Goal: Information Seeking & Learning: Learn about a topic

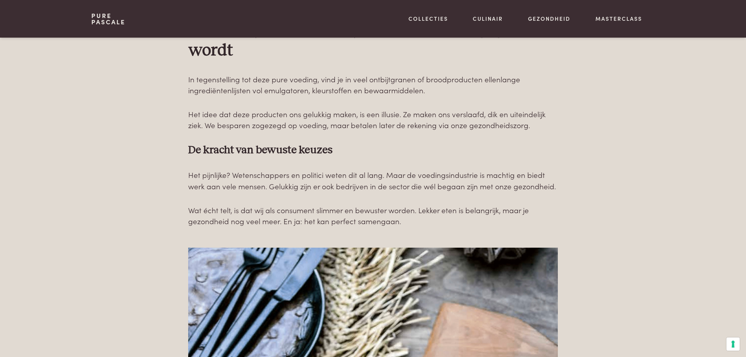
scroll to position [1961, 0]
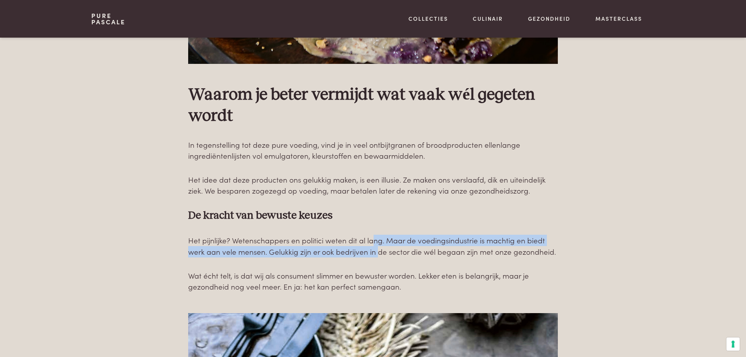
drag, startPoint x: 373, startPoint y: 245, endPoint x: 379, endPoint y: 251, distance: 8.3
click at [379, 251] on p "Het pijnlijke? Wetenschappers en politici weten dit al lang. Maar de voedingsin…" at bounding box center [373, 246] width 370 height 22
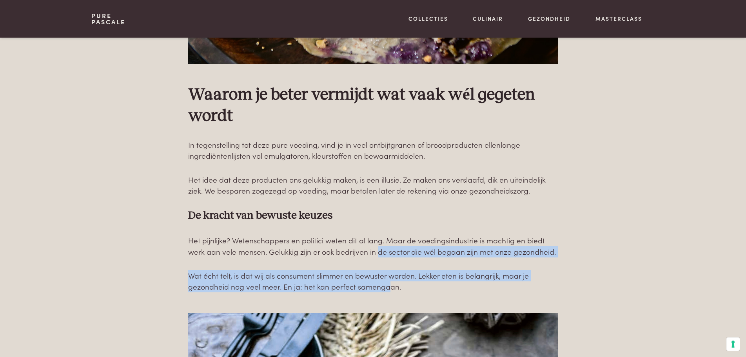
drag, startPoint x: 377, startPoint y: 246, endPoint x: 386, endPoint y: 287, distance: 41.4
click at [386, 287] on div "Waarom je beter vermijdt wat vaak wél gegeten wordt In tegenstelling tot deze p…" at bounding box center [373, 189] width 370 height 208
click at [386, 287] on p "Wat écht telt, is dat wij als consument slimmer en bewuster worden. Lekker eten…" at bounding box center [373, 281] width 370 height 22
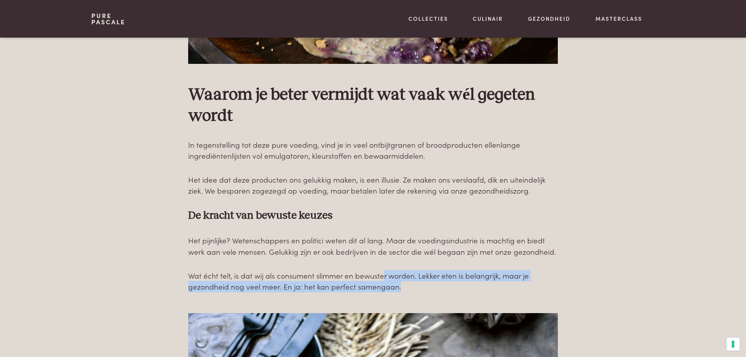
drag, startPoint x: 384, startPoint y: 276, endPoint x: 419, endPoint y: 286, distance: 35.9
click at [419, 286] on p "Wat écht telt, is dat wij als consument slimmer en bewuster worden. Lekker eten…" at bounding box center [373, 281] width 370 height 22
drag, startPoint x: 307, startPoint y: 275, endPoint x: 320, endPoint y: 285, distance: 16.2
click at [320, 285] on p "Wat écht telt, is dat wij als consument slimmer en bewuster worden. Lekker eten…" at bounding box center [373, 281] width 370 height 22
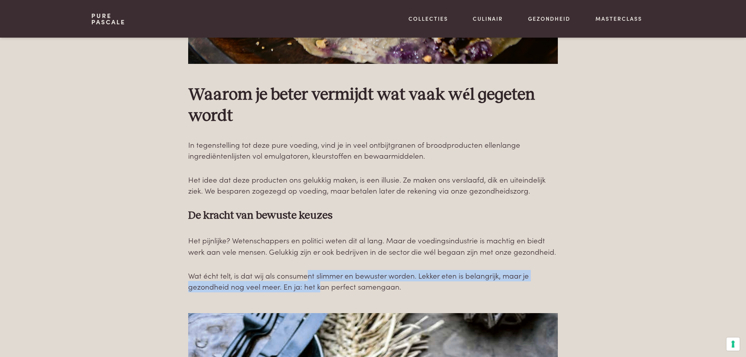
click at [319, 285] on p "Wat écht telt, is dat wij als consument slimmer en bewuster worden. Lekker eten…" at bounding box center [373, 281] width 370 height 22
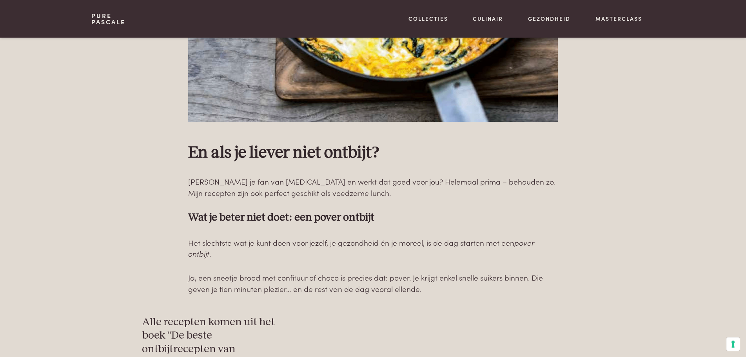
scroll to position [2811, 0]
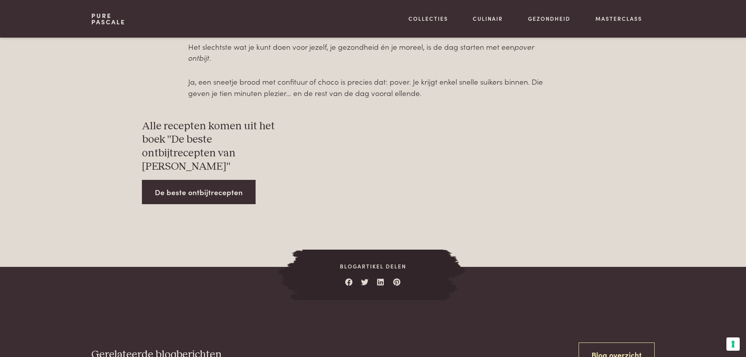
click at [212, 180] on link "De beste ontbijtrecepten" at bounding box center [199, 192] width 114 height 25
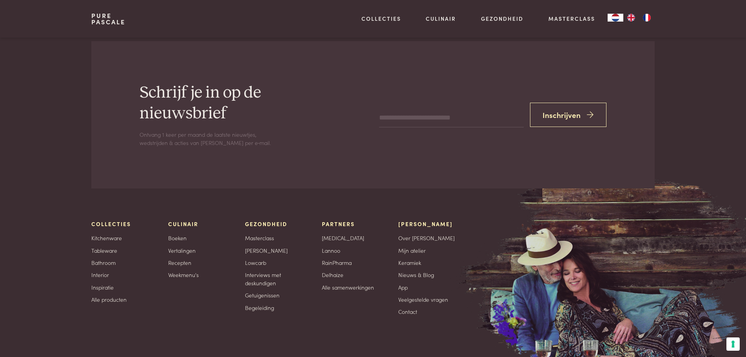
scroll to position [1634, 0]
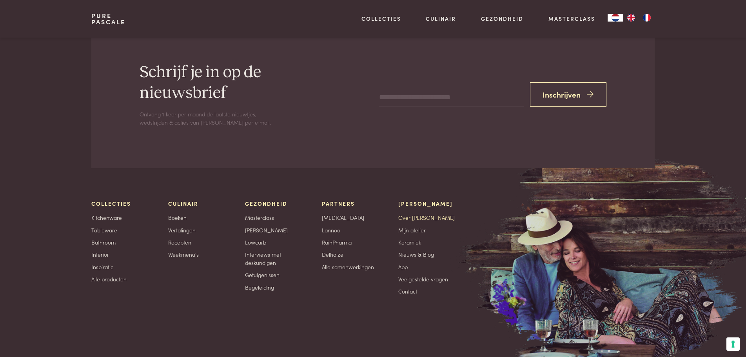
click at [419, 214] on link "Over [PERSON_NAME]" at bounding box center [426, 218] width 56 height 8
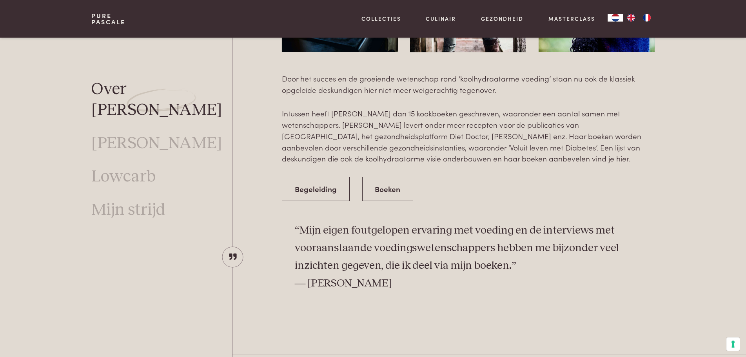
scroll to position [1307, 0]
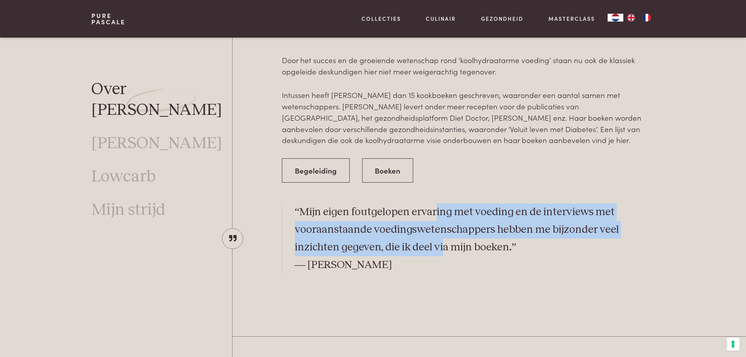
drag, startPoint x: 433, startPoint y: 193, endPoint x: 442, endPoint y: 235, distance: 42.6
click at [442, 235] on p "“Mijn eigen foutgelopen ervaring met voeding en de interviews met vooraanstaand…" at bounding box center [475, 239] width 360 height 71
drag, startPoint x: 451, startPoint y: 200, endPoint x: 456, endPoint y: 233, distance: 33.7
click at [456, 233] on p "“Mijn eigen foutgelopen ervaring met voeding en de interviews met vooraanstaand…" at bounding box center [475, 239] width 360 height 71
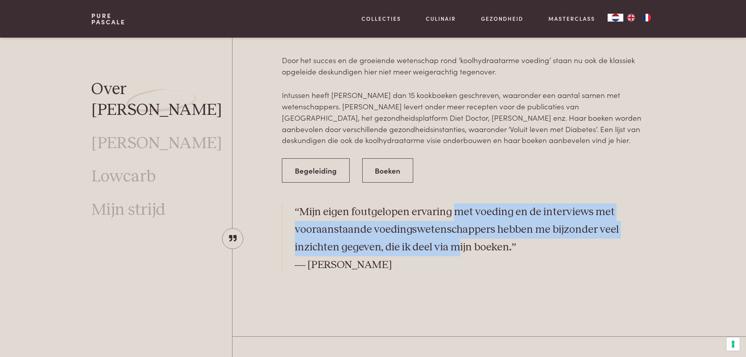
click at [456, 233] on p "“Mijn eigen foutgelopen ervaring met voeding en de interviews met vooraanstaand…" at bounding box center [475, 239] width 360 height 71
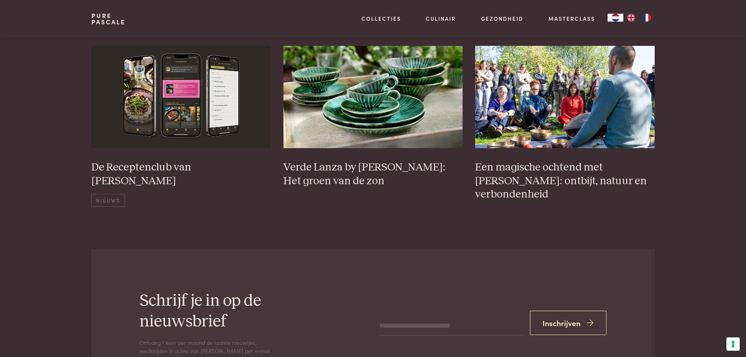
scroll to position [3072, 0]
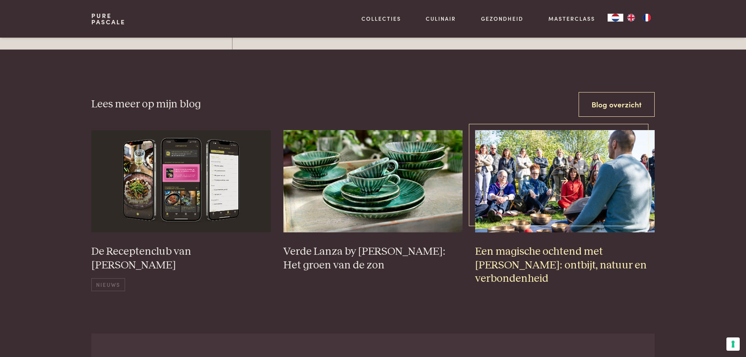
click at [504, 245] on h3 "Een magische ochtend met Pascale Naessens: ontbijt, natuur en verbondenheid" at bounding box center [565, 265] width 180 height 41
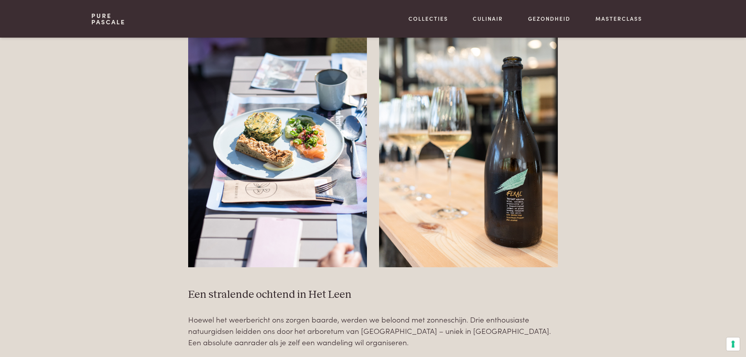
scroll to position [784, 0]
